Goal: Check status: Check status

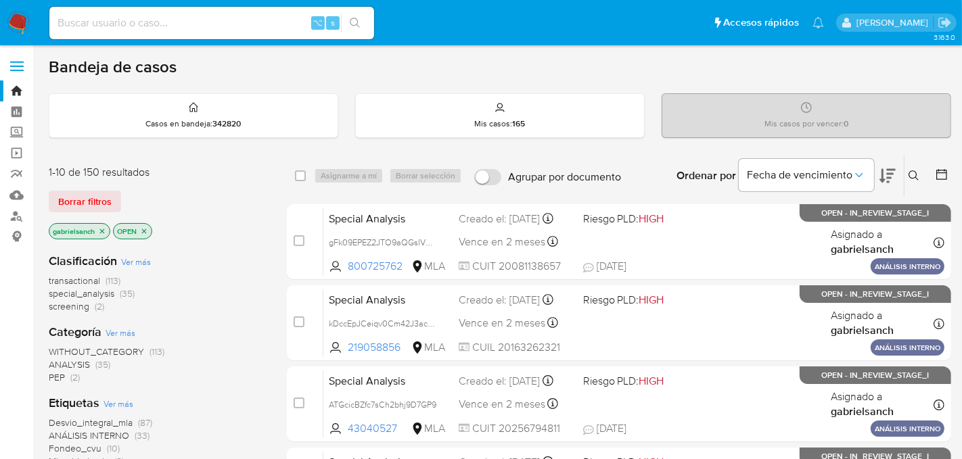
click at [189, 20] on input at bounding box center [211, 23] width 325 height 18
paste input "anEJfYGCihJ5i0kDBe7XFDQP"
type input "anEJfYGCihJ5i0kDBe7XFDQP"
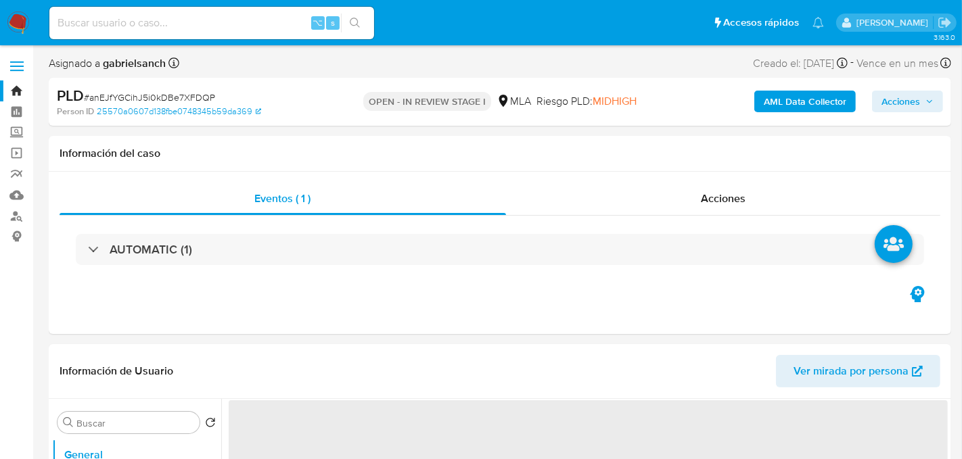
select select "10"
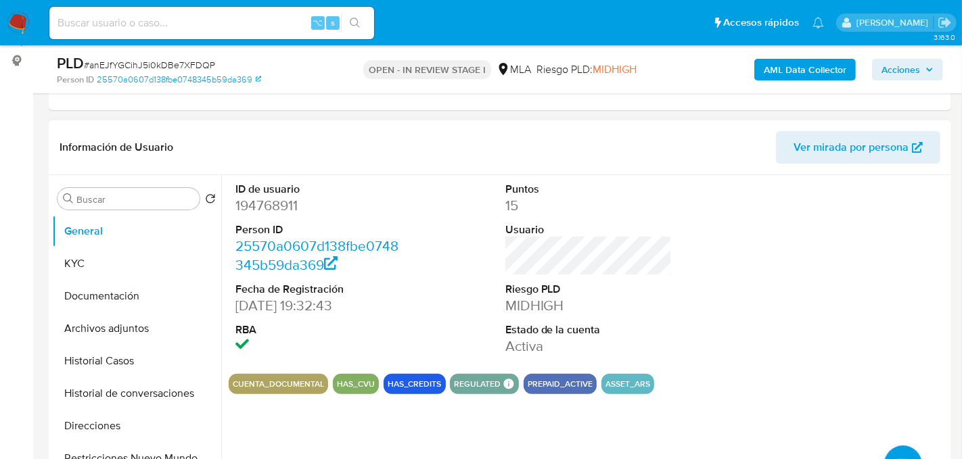
scroll to position [272, 0]
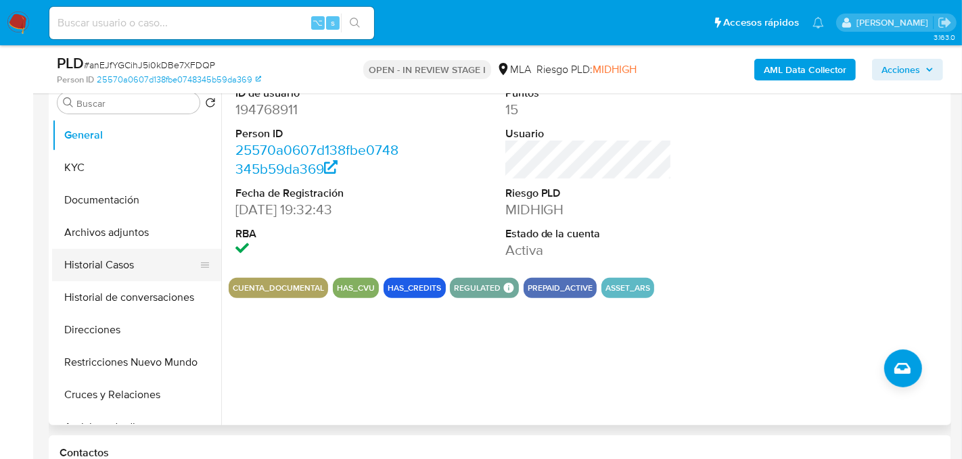
click at [82, 267] on button "Historial Casos" at bounding box center [131, 265] width 158 height 32
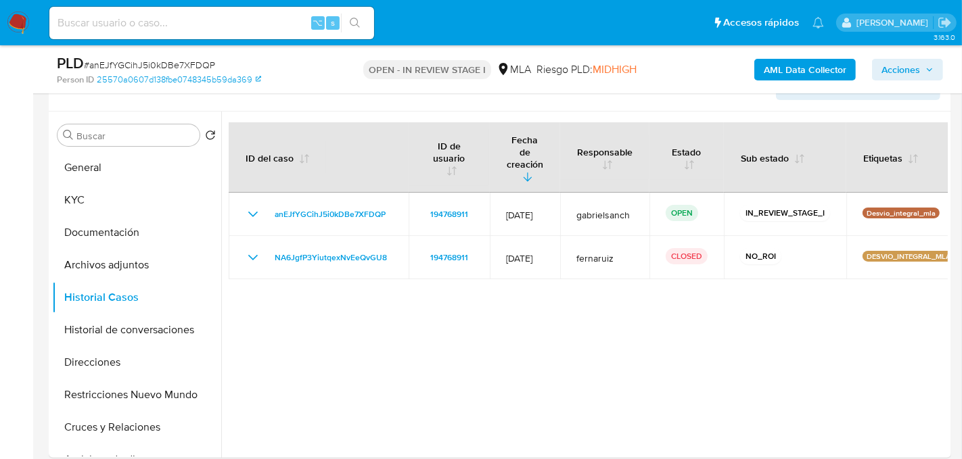
scroll to position [240, 0]
click at [98, 266] on button "Archivos adjuntos" at bounding box center [131, 264] width 158 height 32
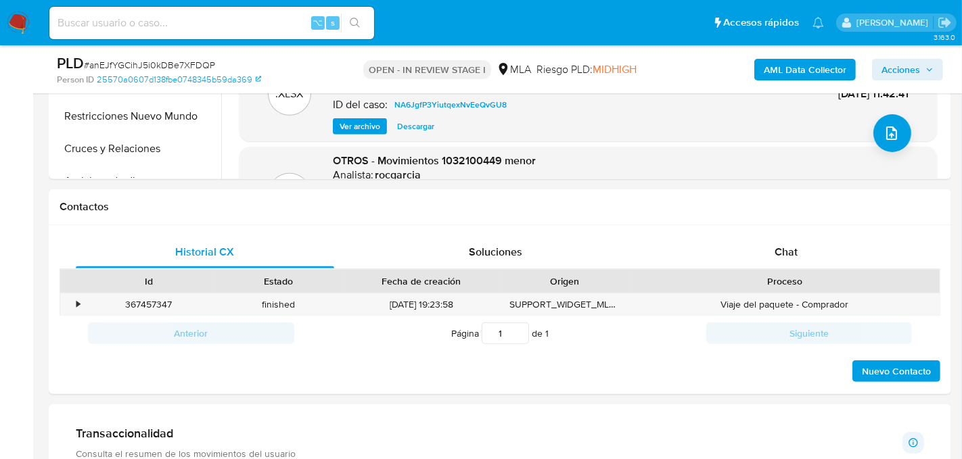
scroll to position [555, 0]
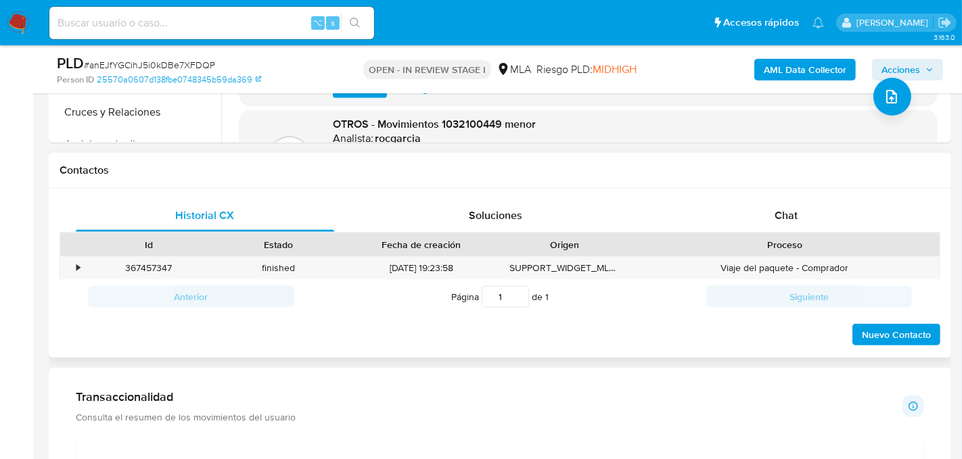
click at [782, 235] on div "Proceso" at bounding box center [784, 244] width 310 height 23
click at [780, 228] on div "Chat" at bounding box center [786, 216] width 258 height 32
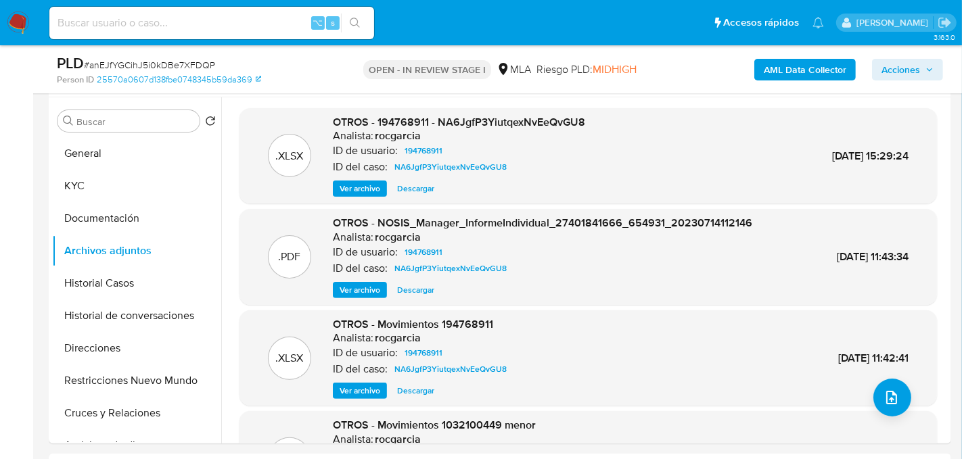
scroll to position [288, 0]
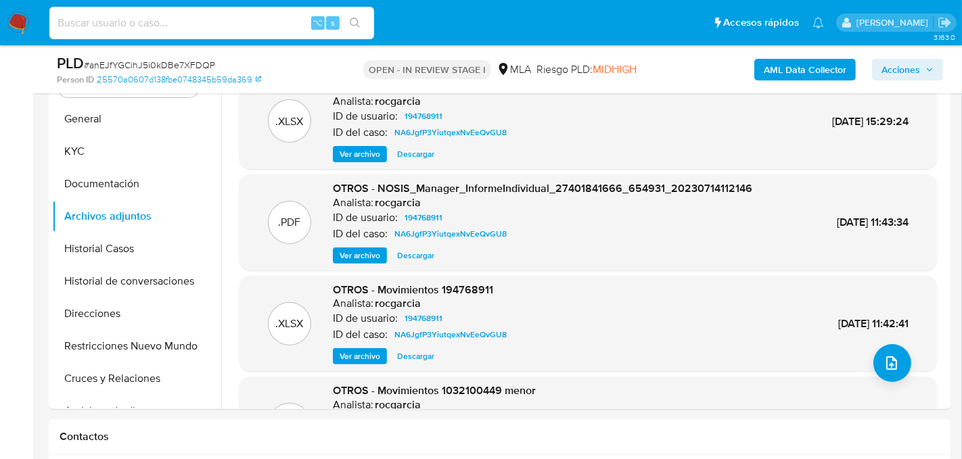
click at [166, 28] on input at bounding box center [211, 23] width 325 height 18
paste input "52kFqfc2TvjfJnCA6MERnXQa"
type input "52kFqfc2TvjfJnCA6MERnXQa"
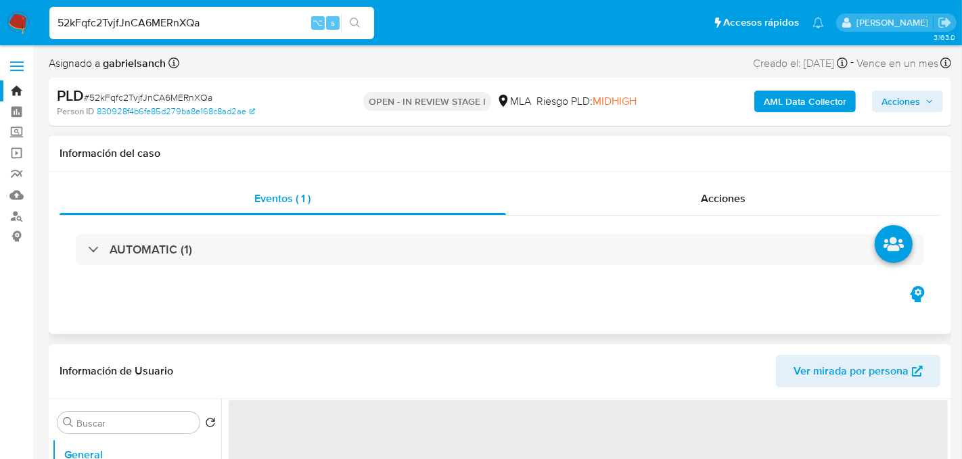
select select "10"
